Goal: Information Seeking & Learning: Learn about a topic

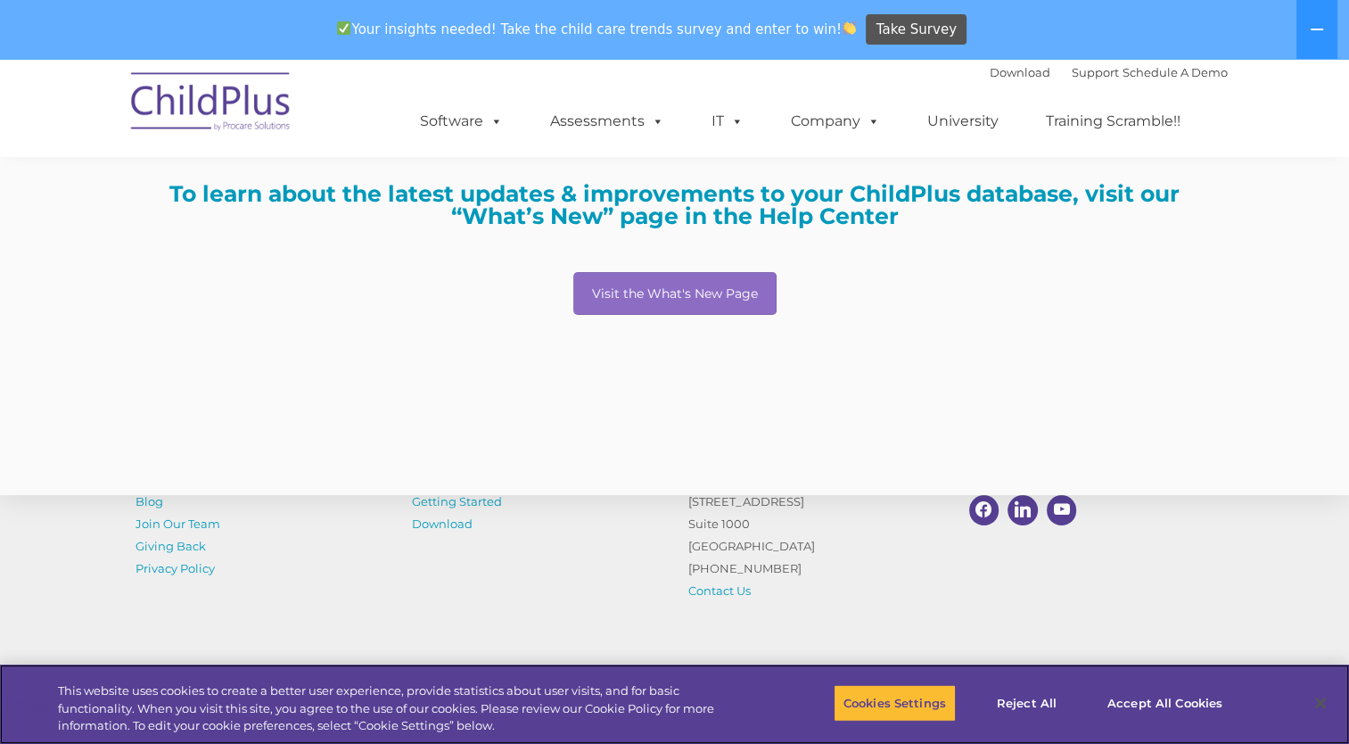
scroll to position [377, 0]
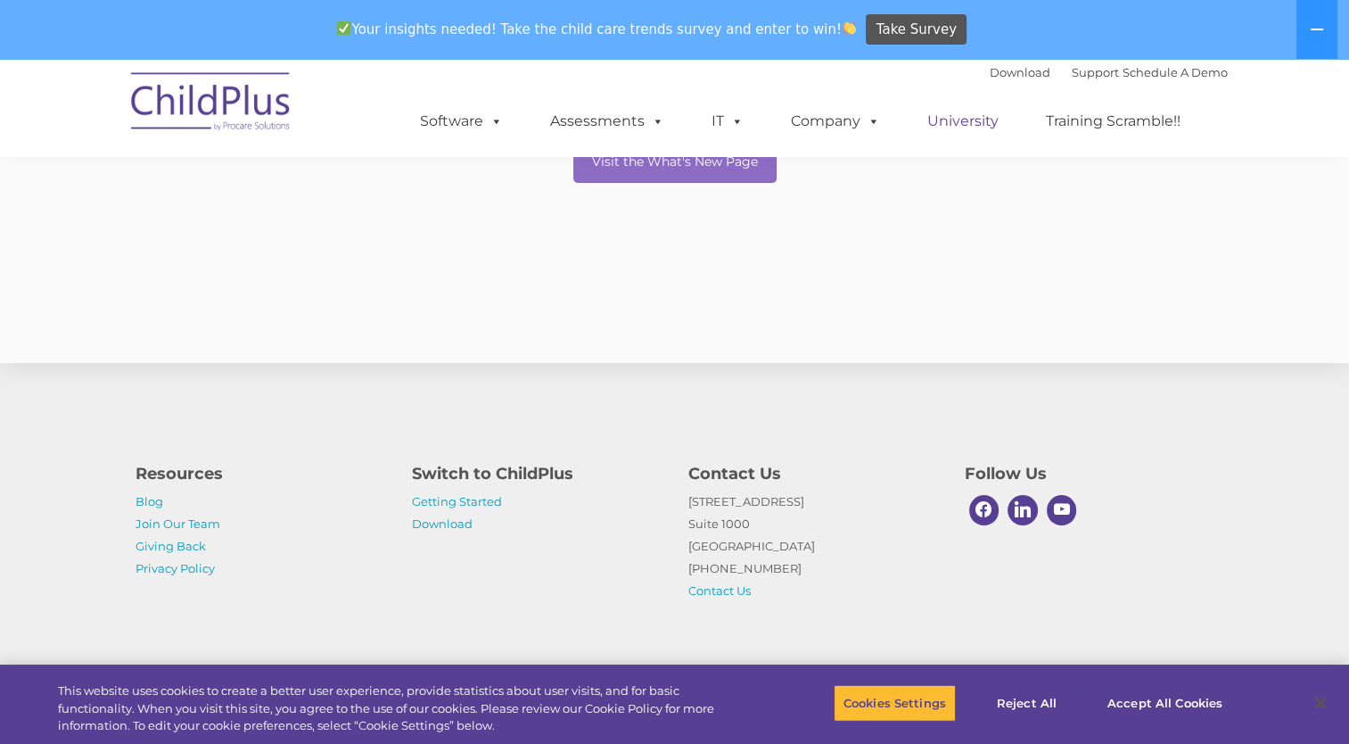
click at [977, 136] on link "University" at bounding box center [962, 121] width 107 height 36
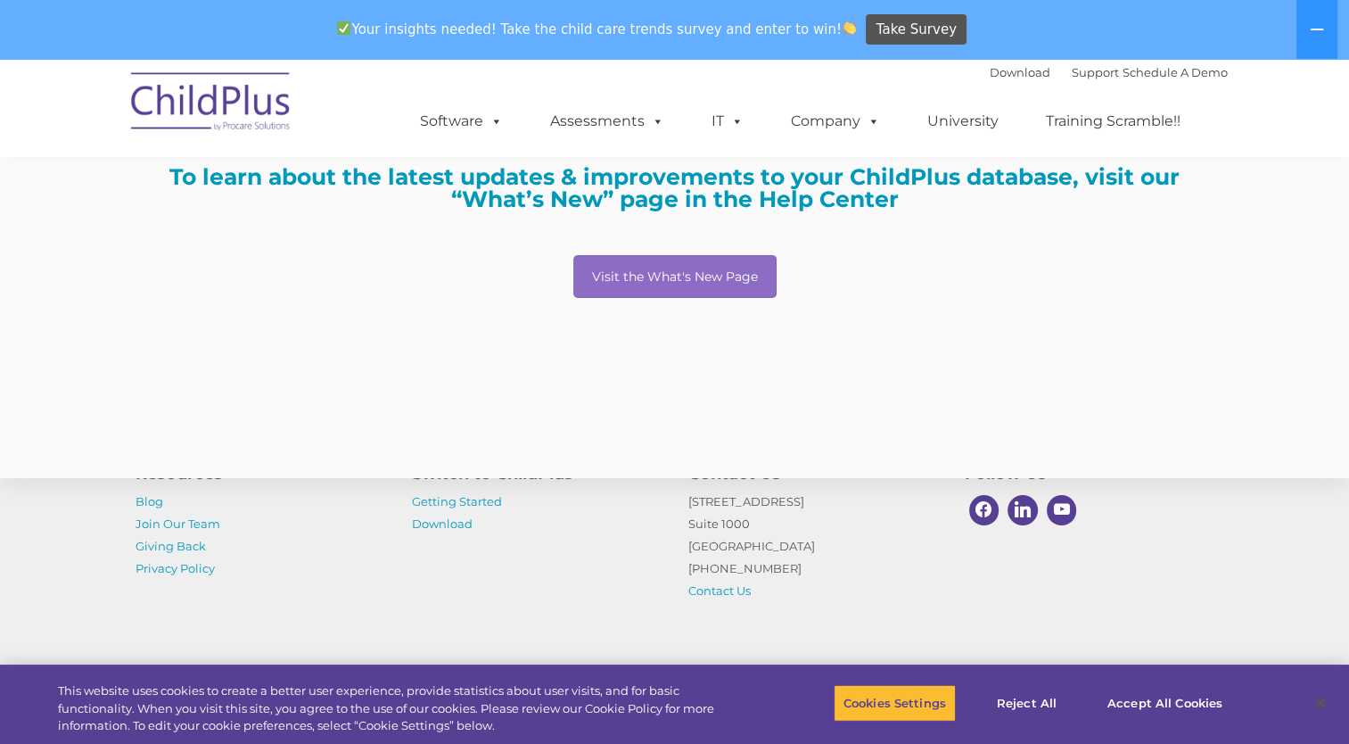
scroll to position [251, 0]
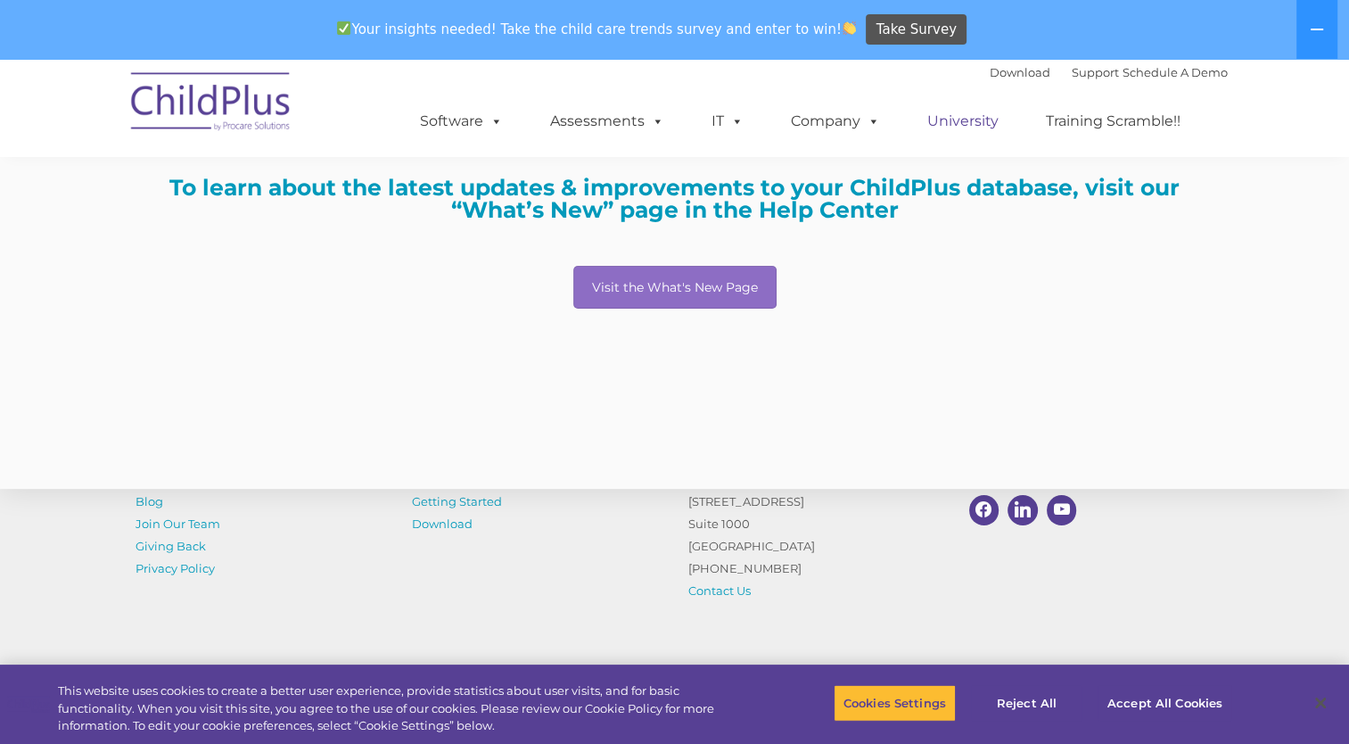
click at [978, 123] on link "University" at bounding box center [962, 121] width 107 height 36
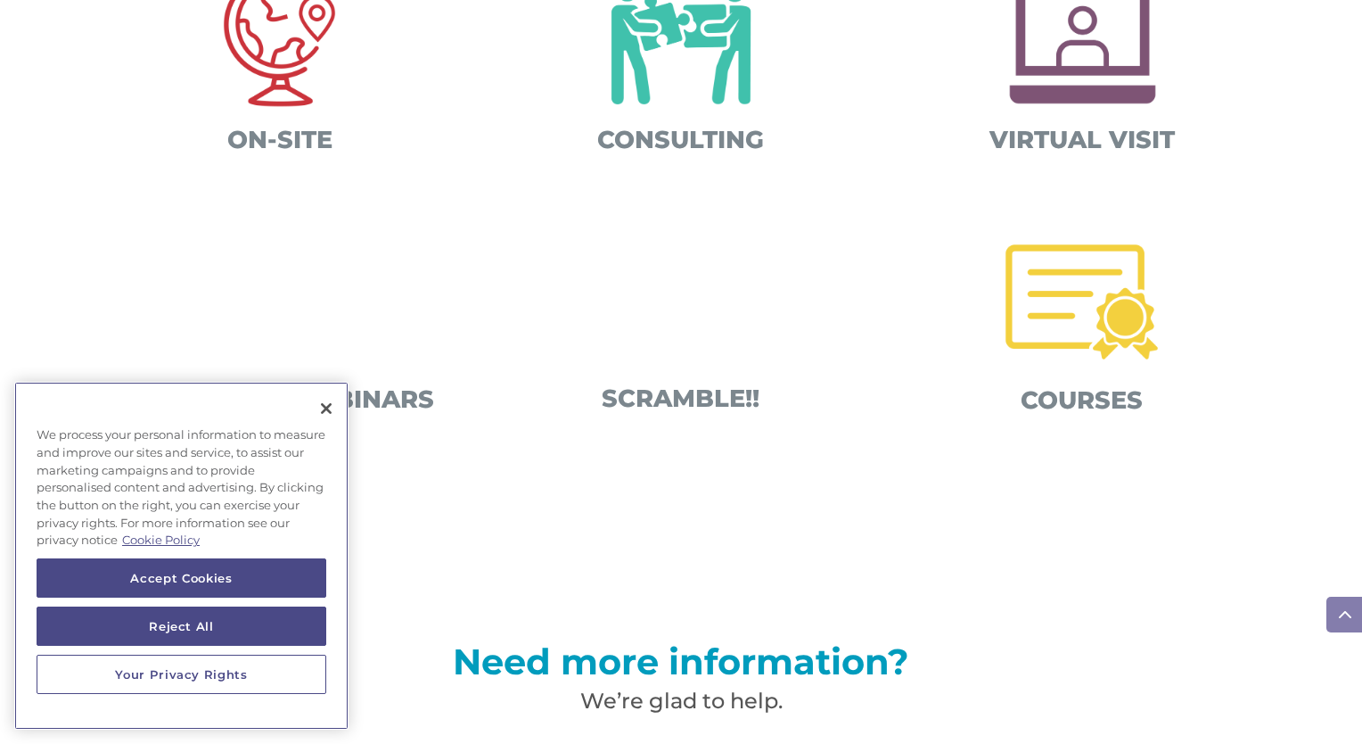
scroll to position [913, 0]
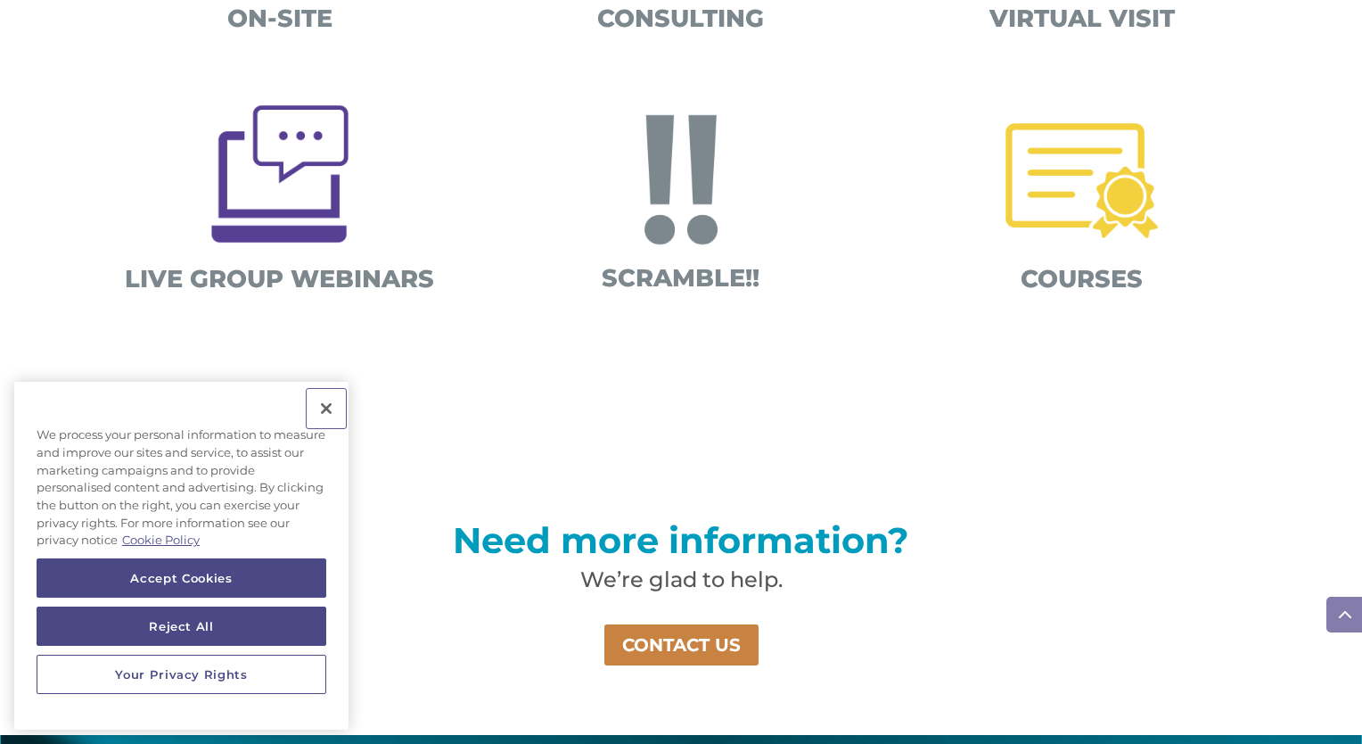
click at [326, 405] on button "Close" at bounding box center [326, 408] width 39 height 39
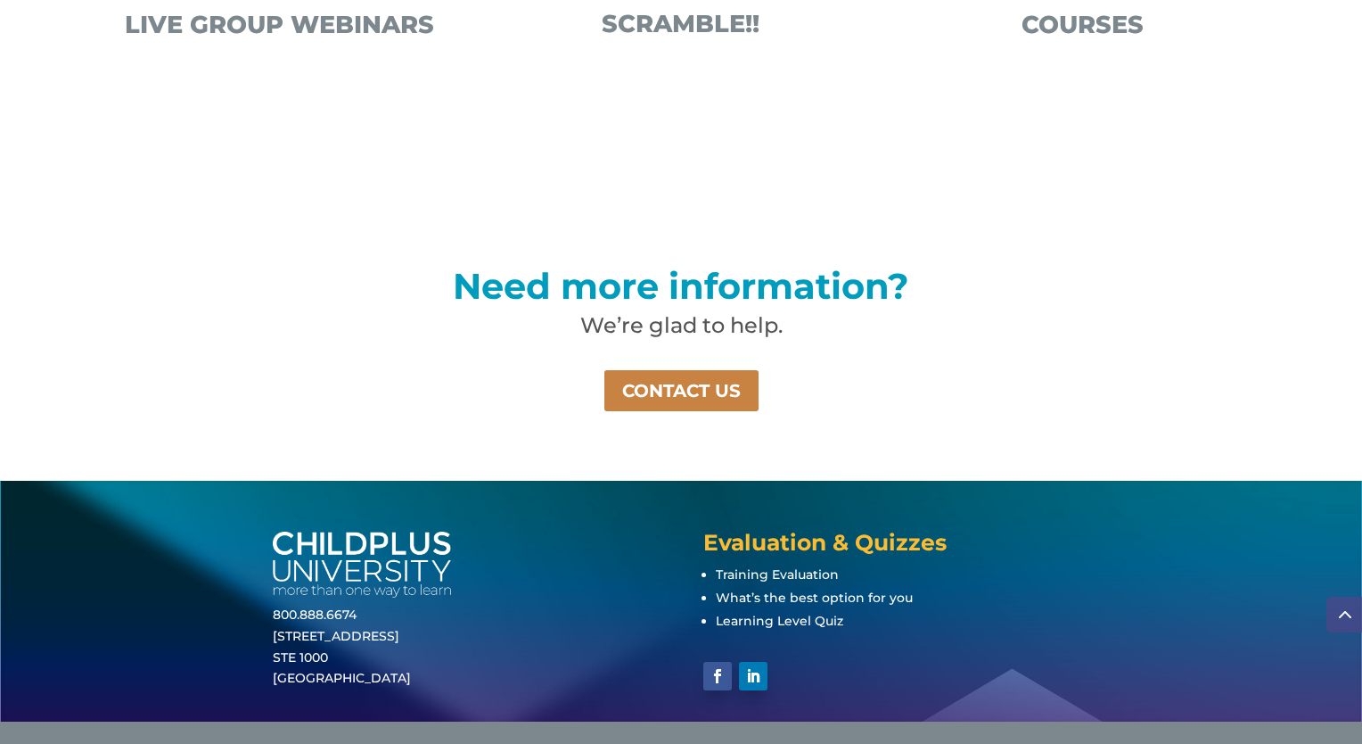
scroll to position [1212, 0]
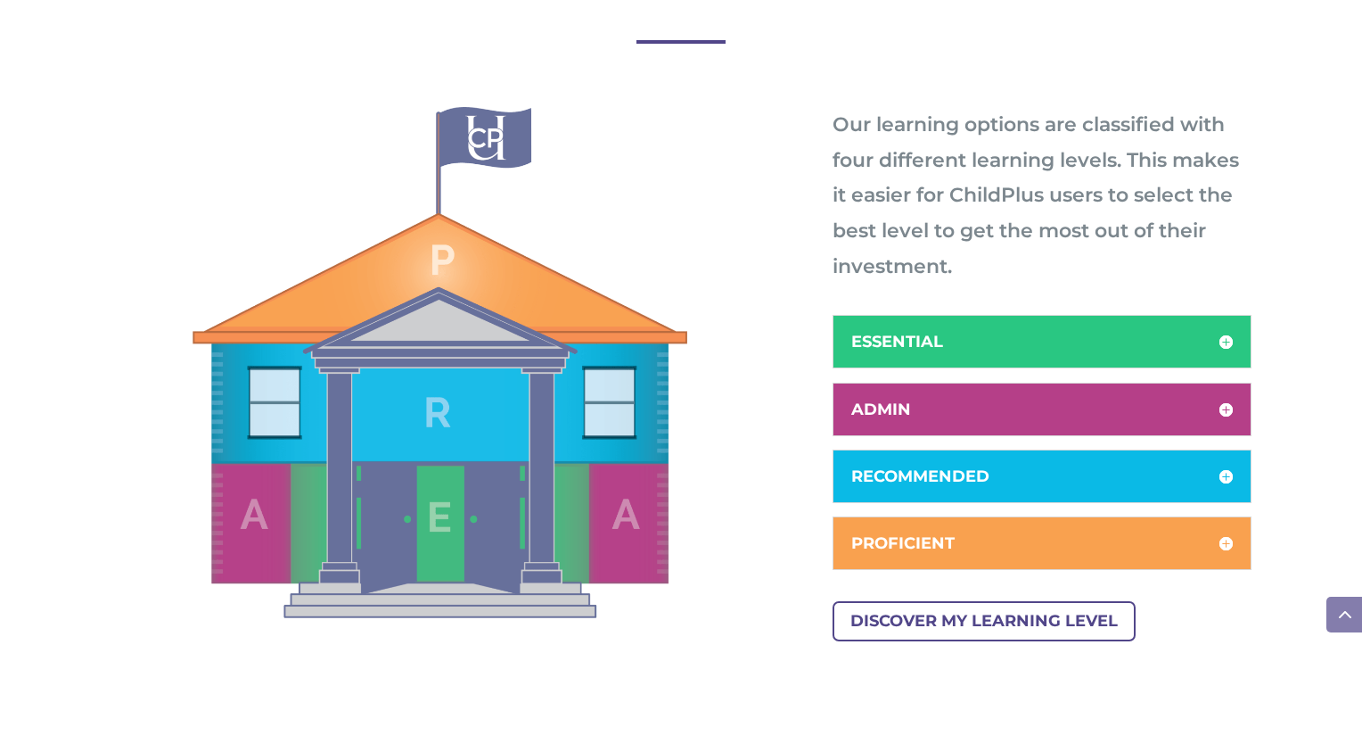
scroll to position [932, 0]
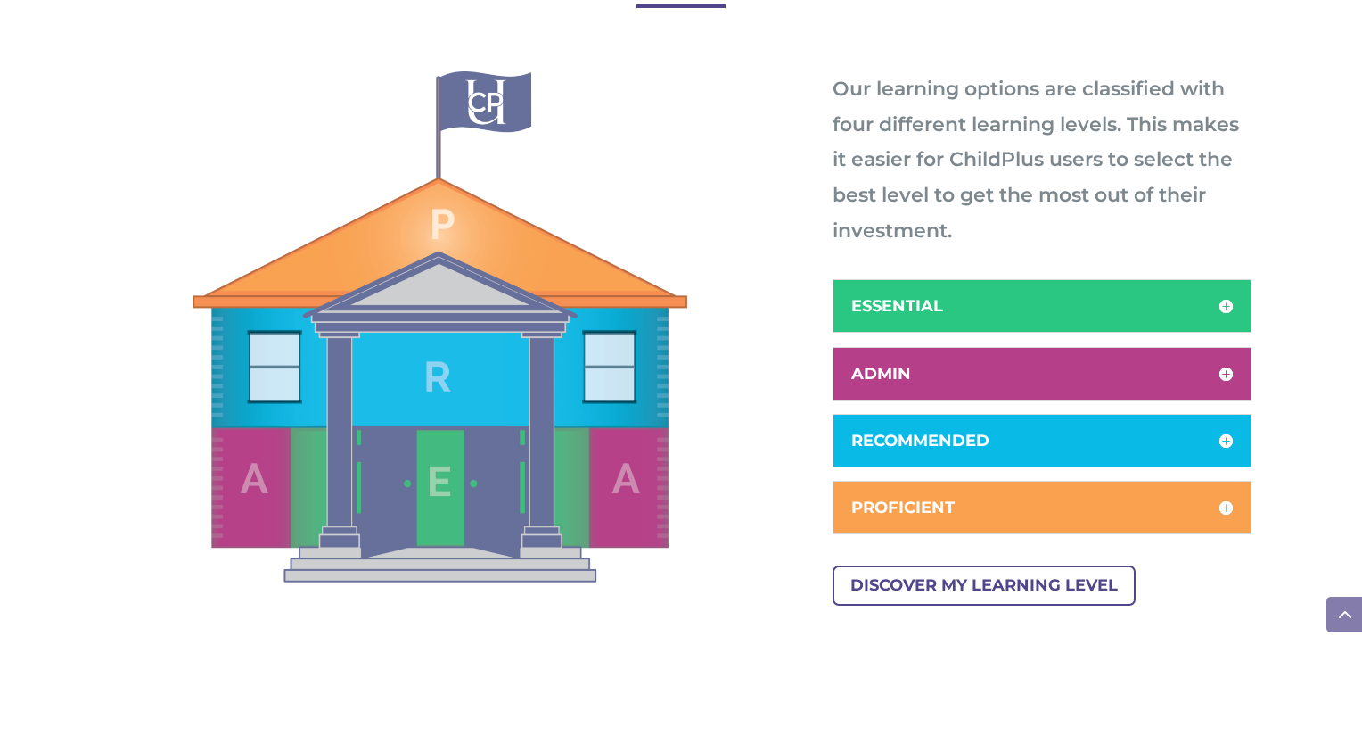
click at [956, 305] on h5 "ESSENTIAL" at bounding box center [1042, 306] width 382 height 16
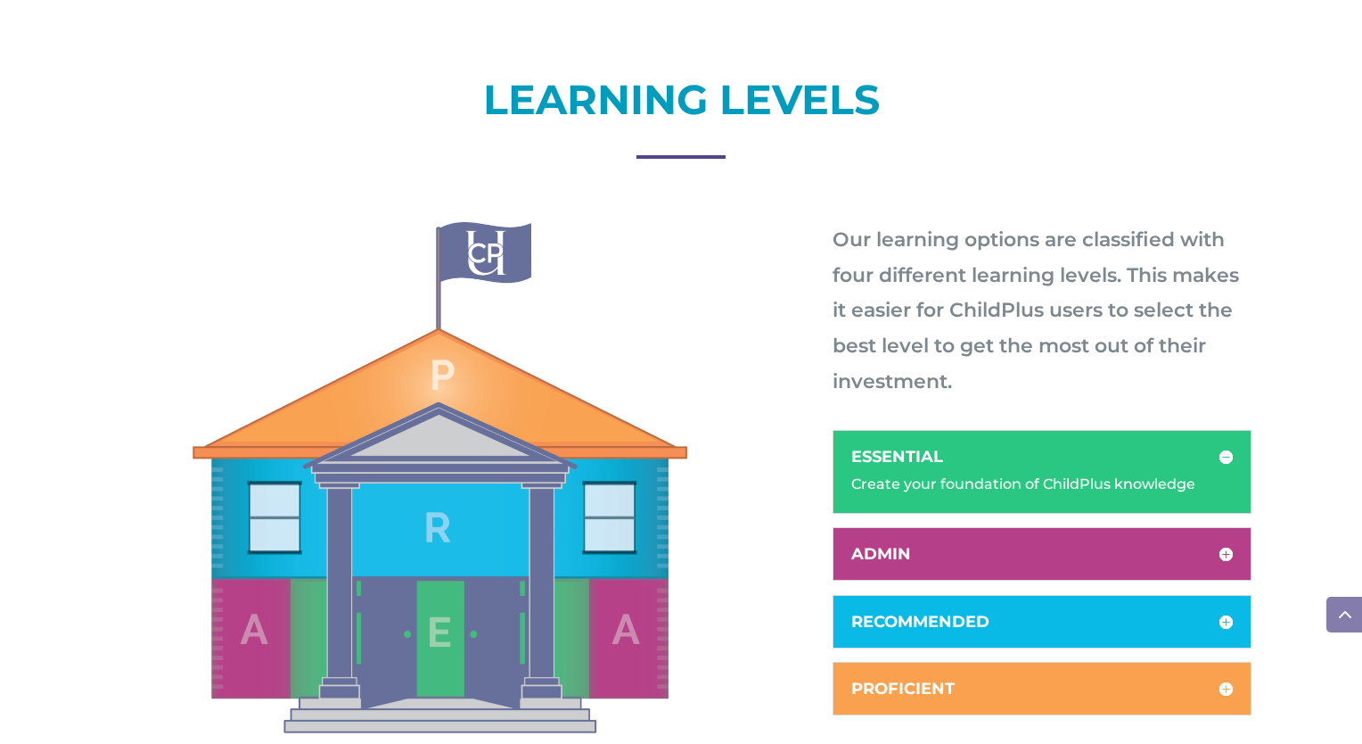
scroll to position [781, 0]
click at [924, 680] on h5 "PROFICIENT" at bounding box center [1042, 688] width 382 height 16
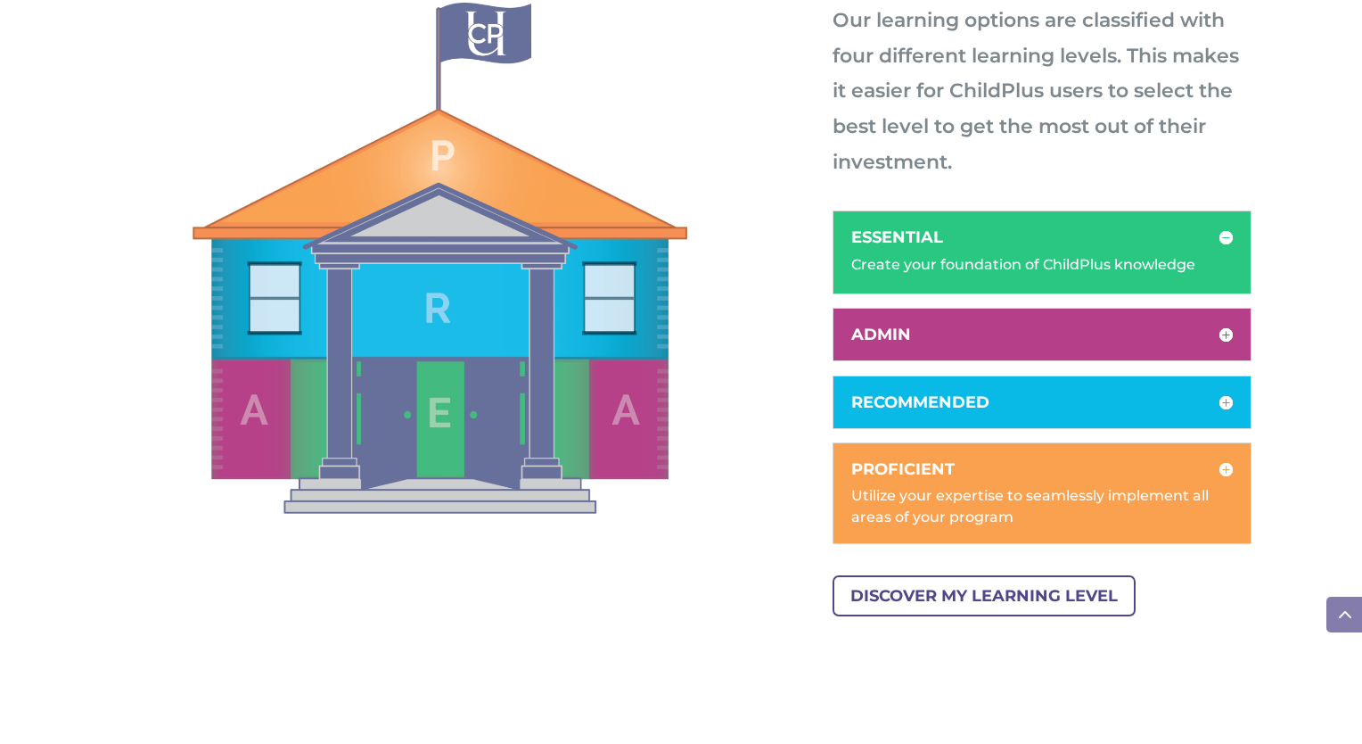
scroll to position [1036, 0]
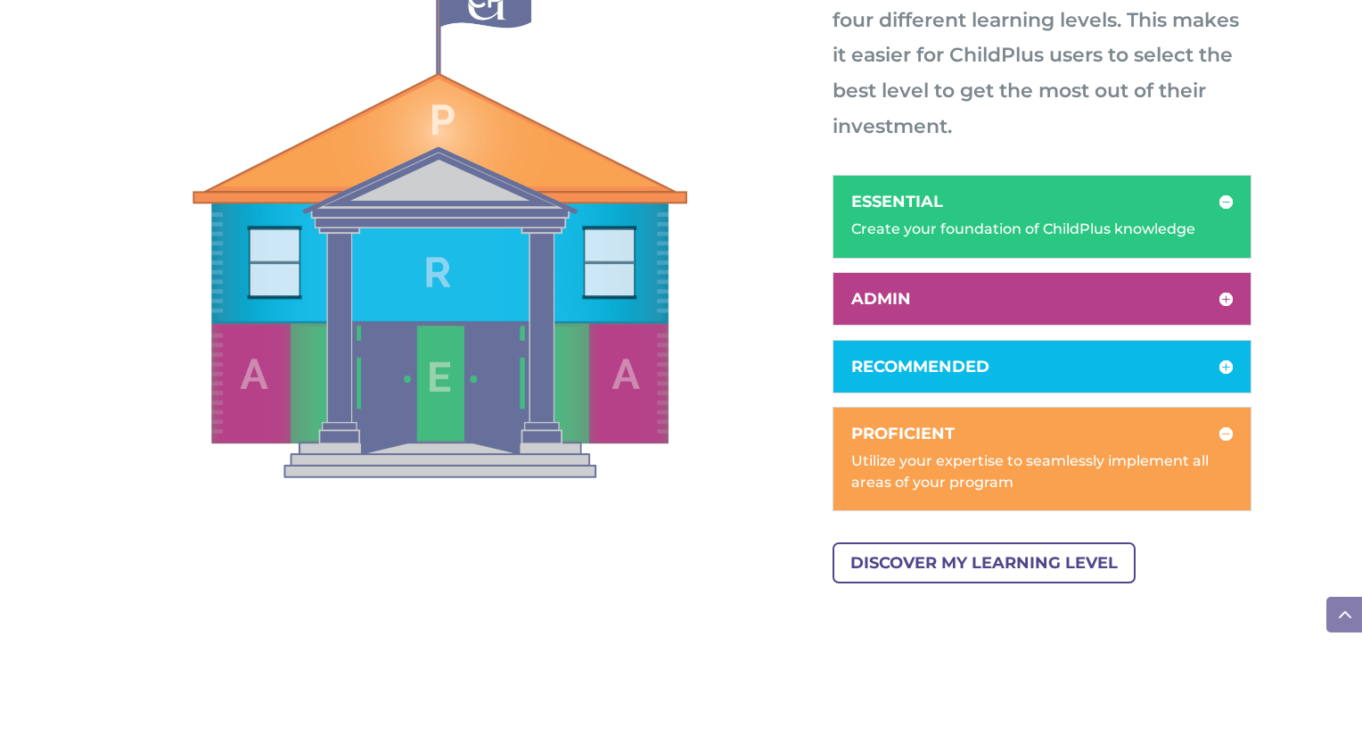
click at [1216, 434] on div "Utilize your expertise to seamlessly implement all areas of your program" at bounding box center [1042, 462] width 382 height 61
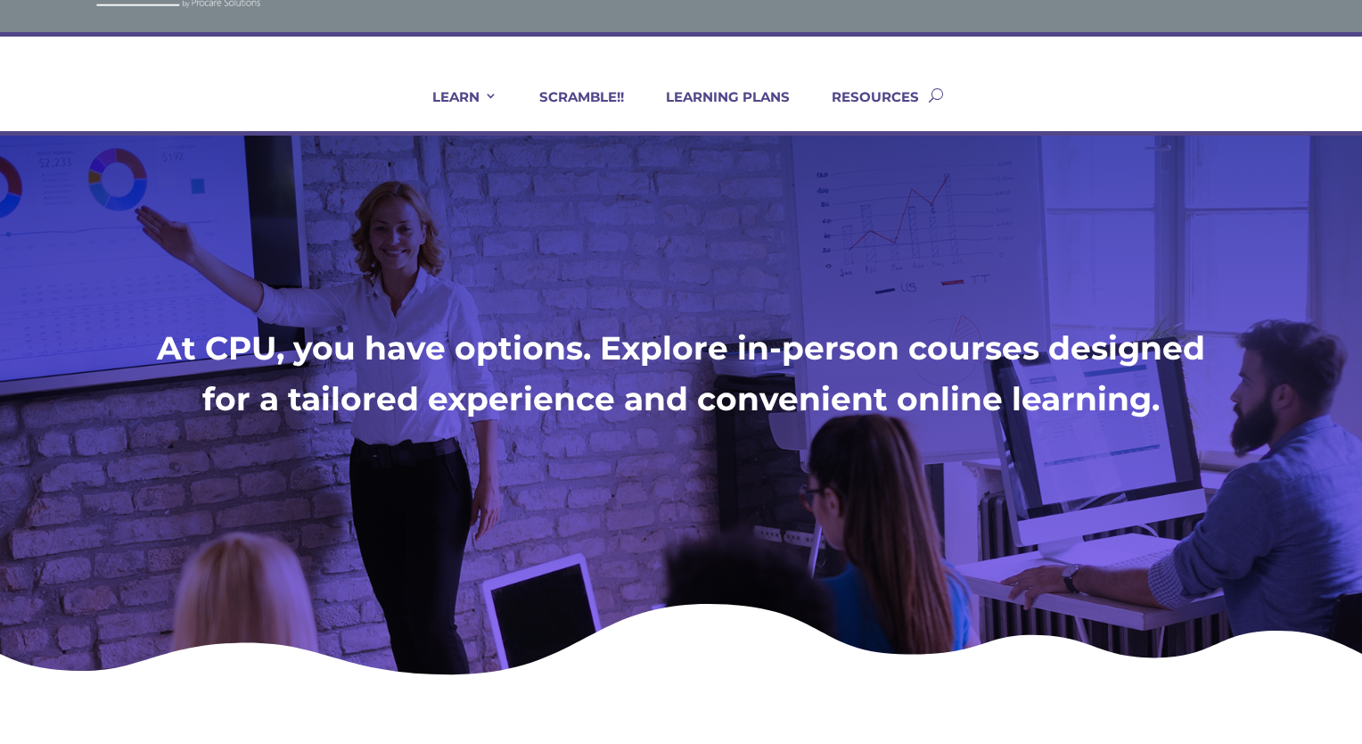
scroll to position [75, 0]
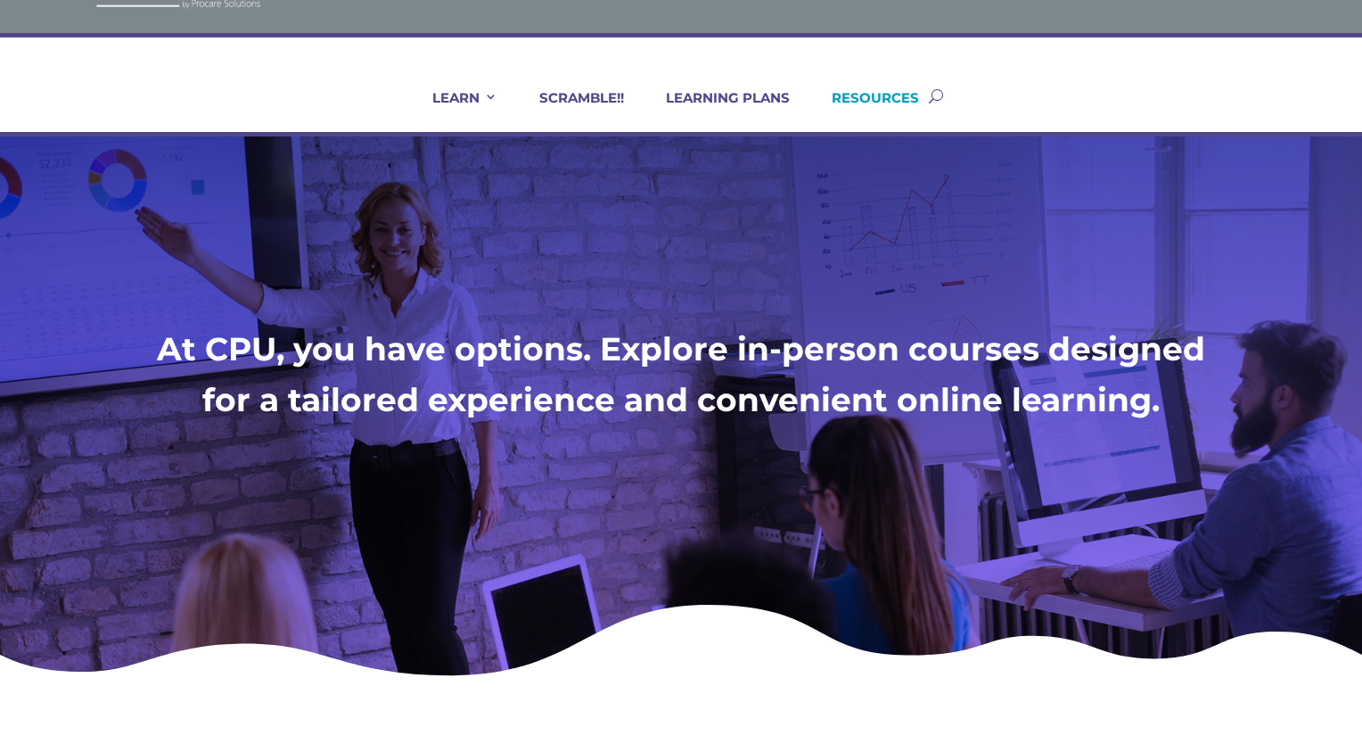
click at [873, 96] on link "RESOURCES" at bounding box center [864, 110] width 110 height 43
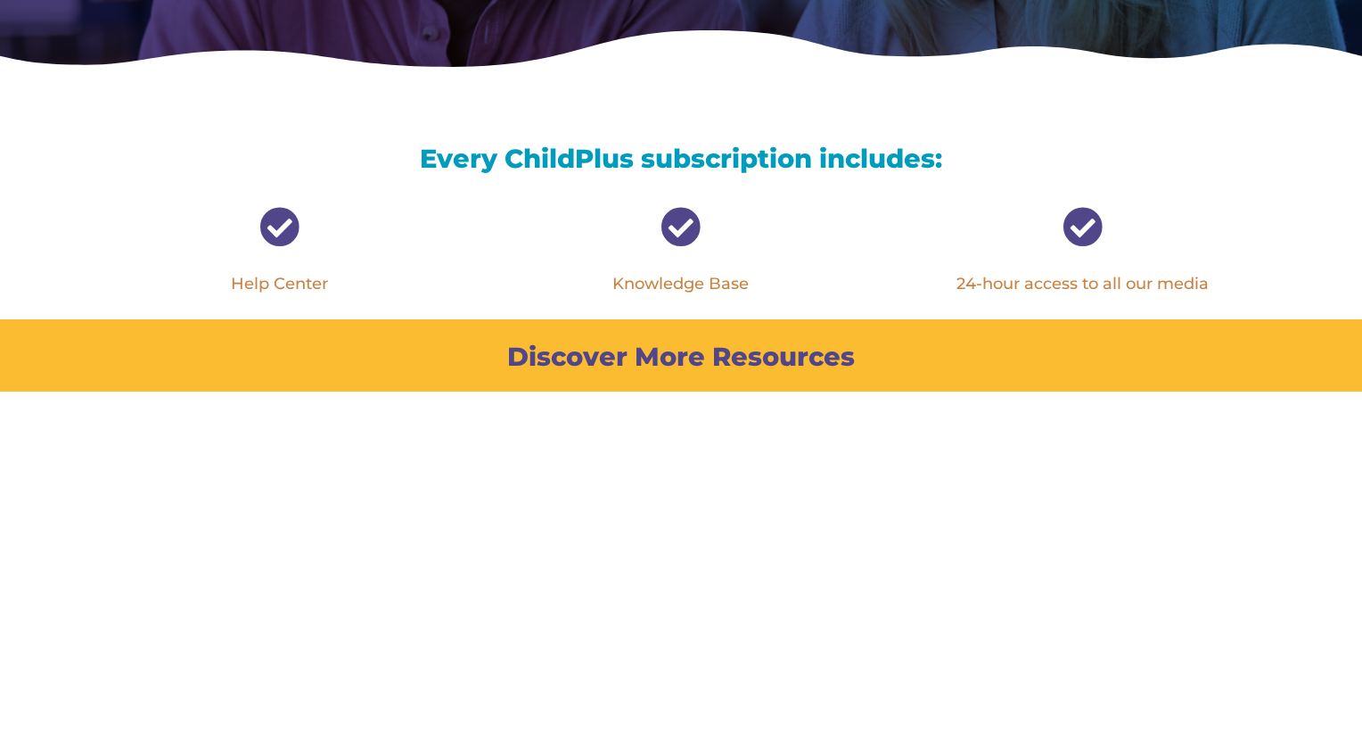
scroll to position [548, 0]
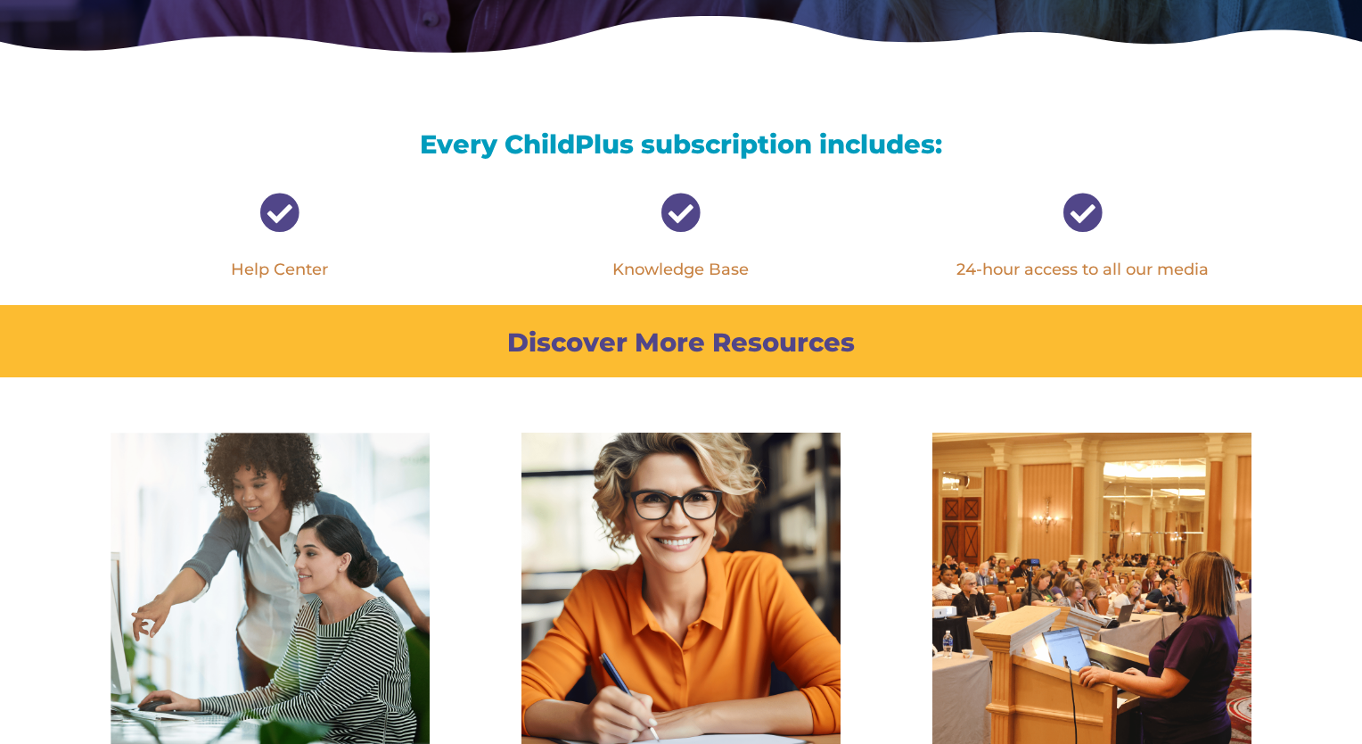
drag, startPoint x: 678, startPoint y: 207, endPoint x: 592, endPoint y: 307, distance: 131.5
click at [592, 307] on div "Discover More Resources" at bounding box center [681, 341] width 1141 height 72
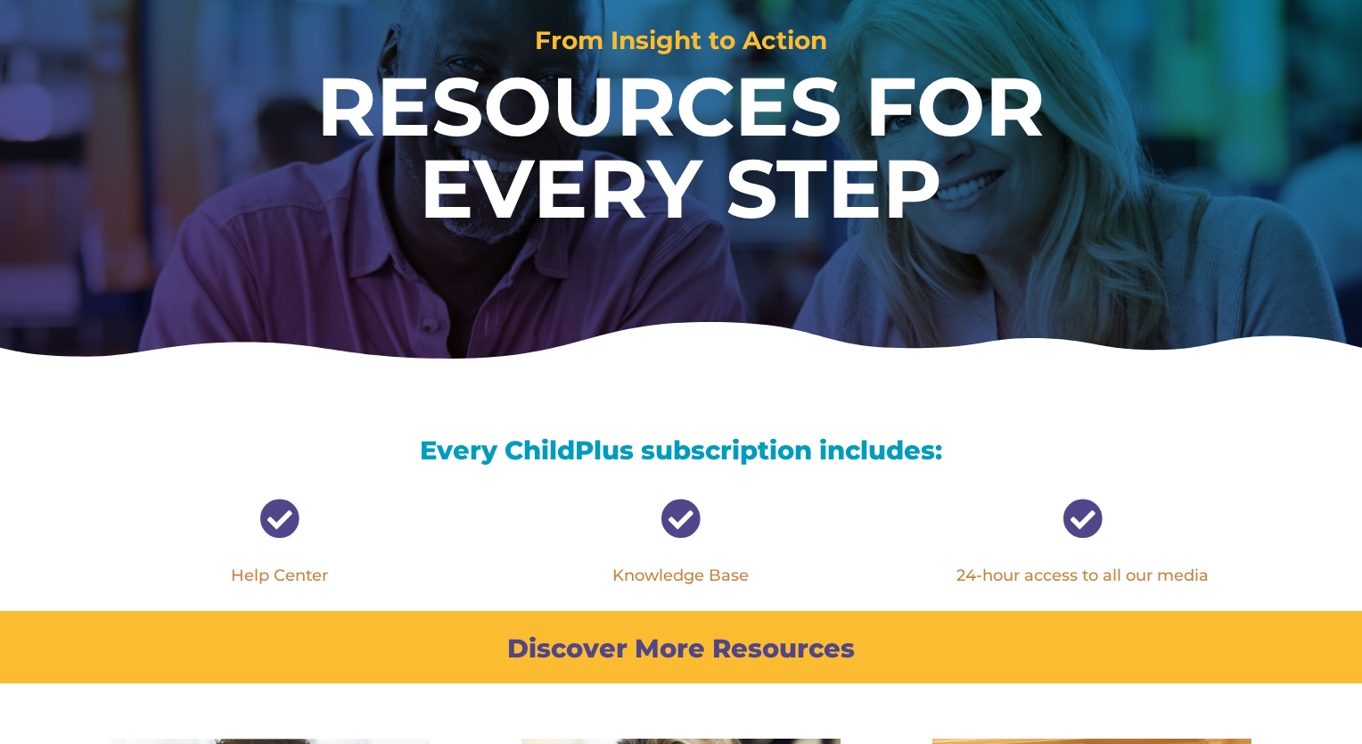
scroll to position [453, 0]
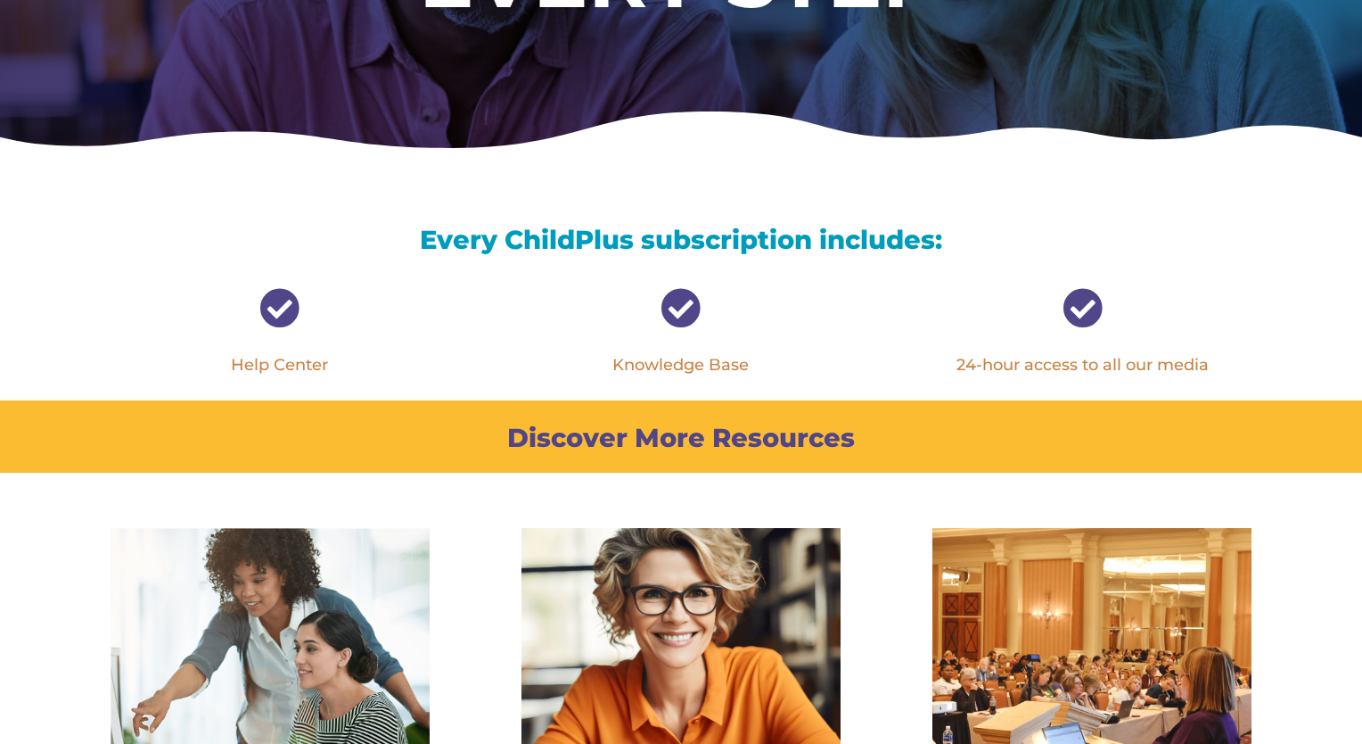
click at [694, 296] on span "" at bounding box center [681, 308] width 40 height 40
